Goal: Transaction & Acquisition: Purchase product/service

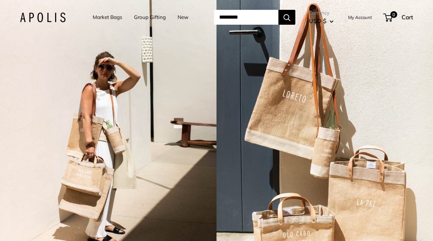
click at [230, 19] on input "Search..." at bounding box center [246, 17] width 65 height 15
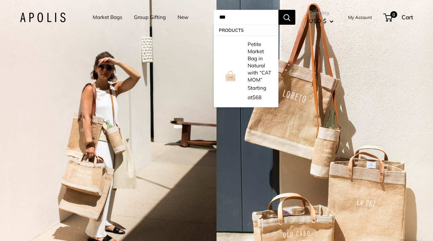
type input "***"
click at [278, 10] on button "Search" at bounding box center [286, 17] width 17 height 15
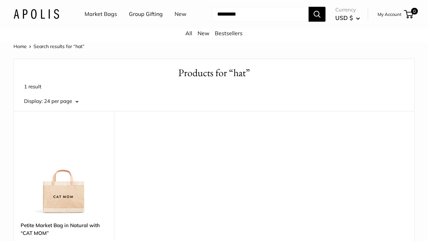
click at [226, 22] on input "Search..." at bounding box center [260, 14] width 97 height 15
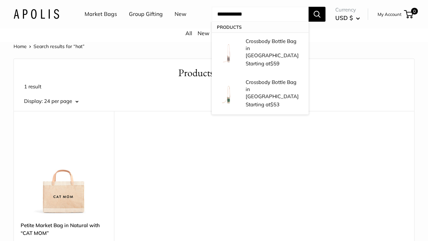
type input "**********"
click at [308, 7] on button "Search" at bounding box center [316, 14] width 17 height 15
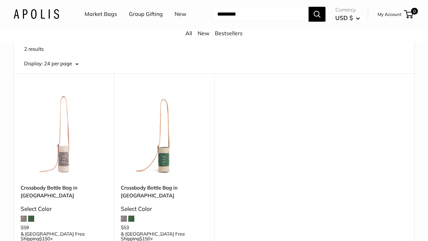
scroll to position [38, 0]
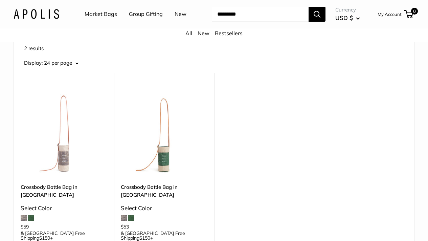
click at [0, 0] on img at bounding box center [0, 0] width 0 height 0
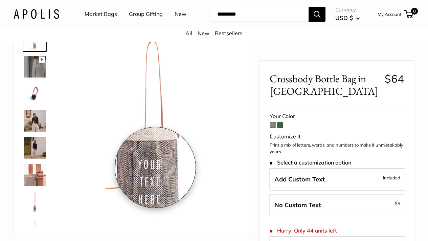
scroll to position [48, 0]
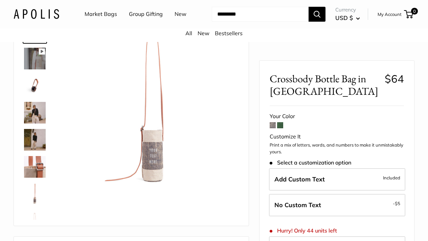
click at [36, 96] on img at bounding box center [35, 86] width 22 height 22
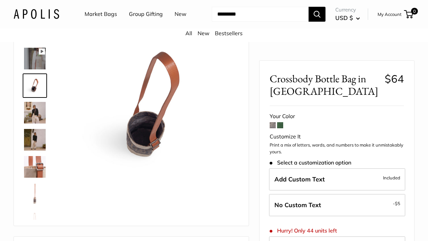
click at [36, 117] on img at bounding box center [35, 113] width 22 height 22
